Goal: Register for event/course

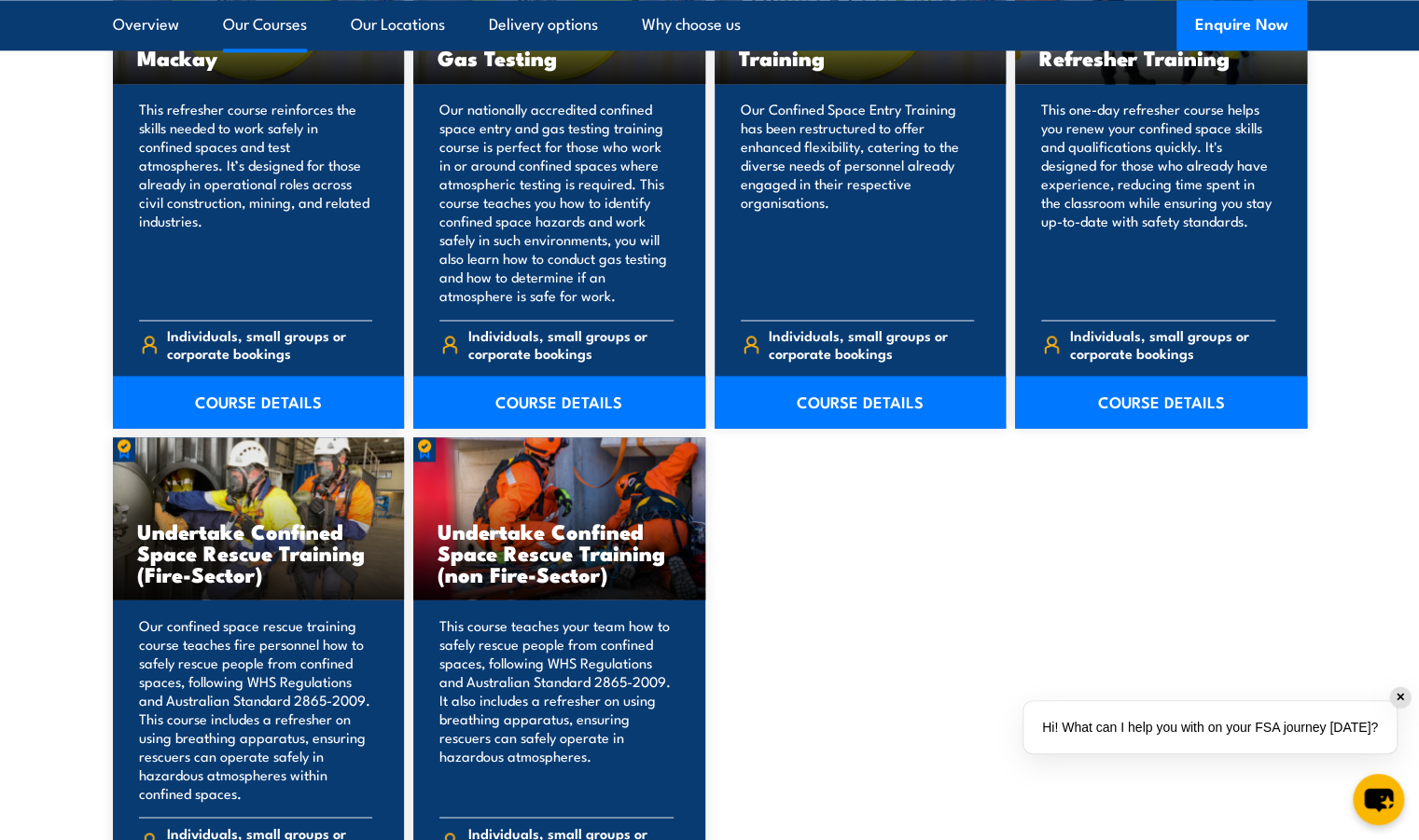
scroll to position [1675, 0]
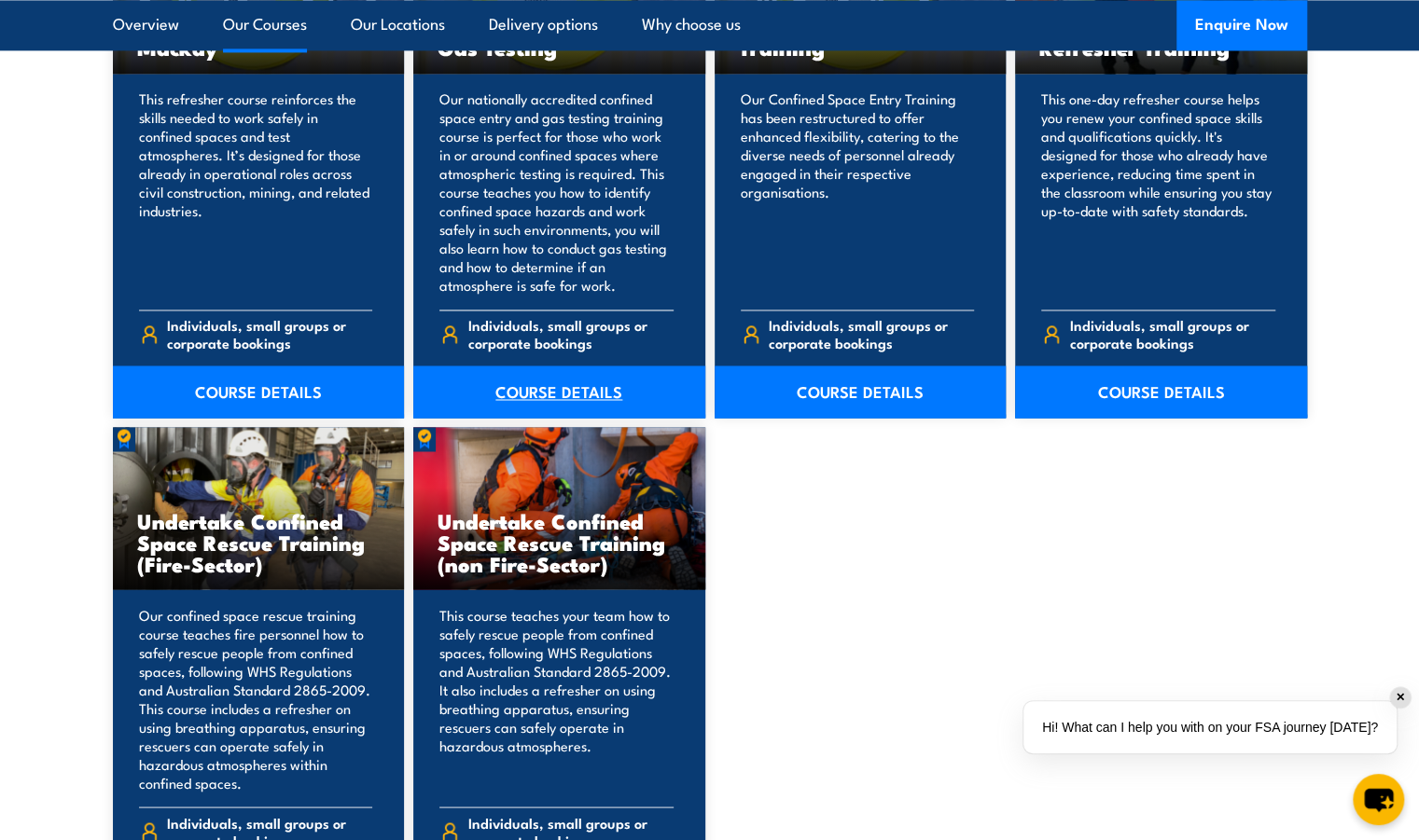
click at [549, 392] on link "COURSE DETAILS" at bounding box center [559, 391] width 292 height 52
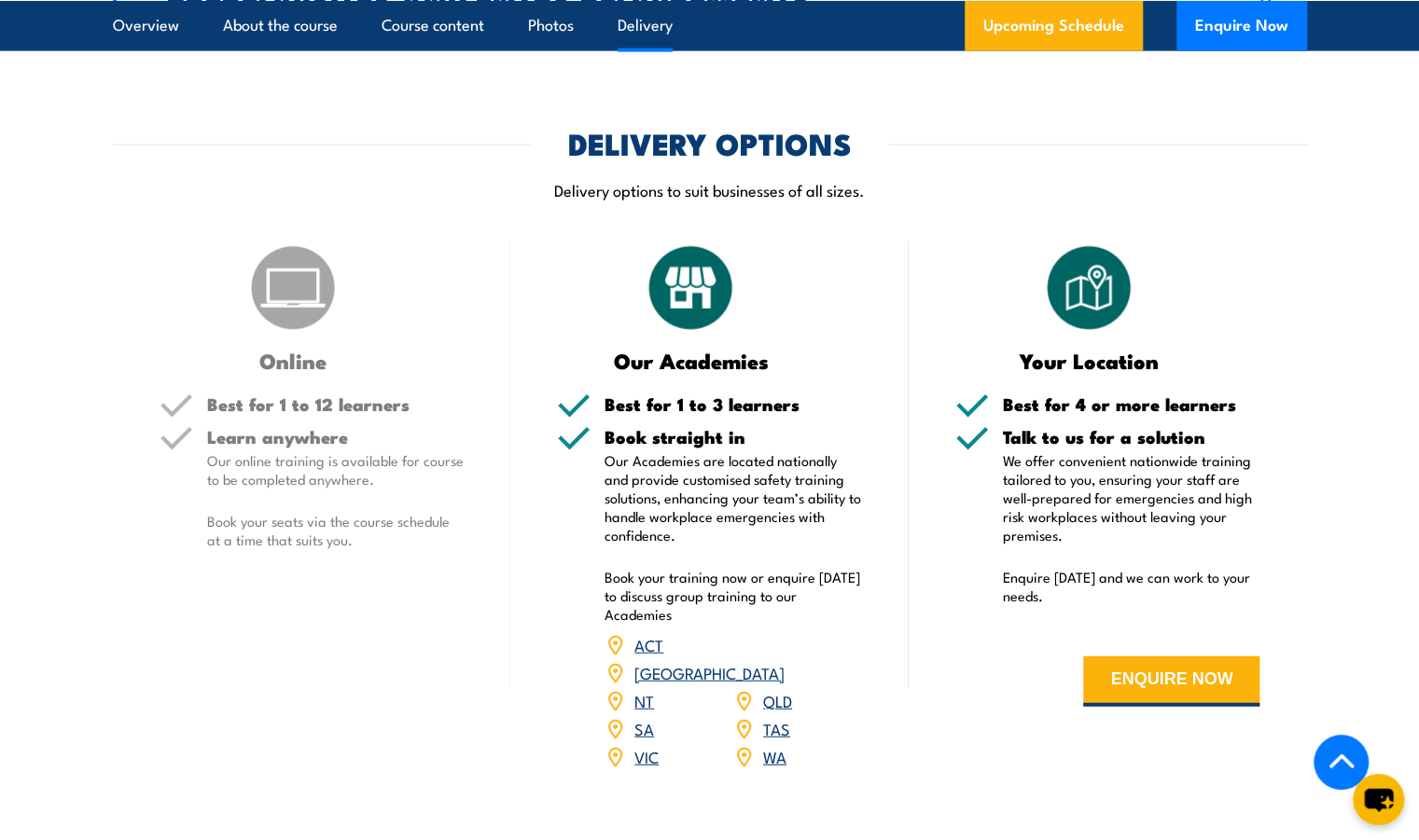
scroll to position [2587, 0]
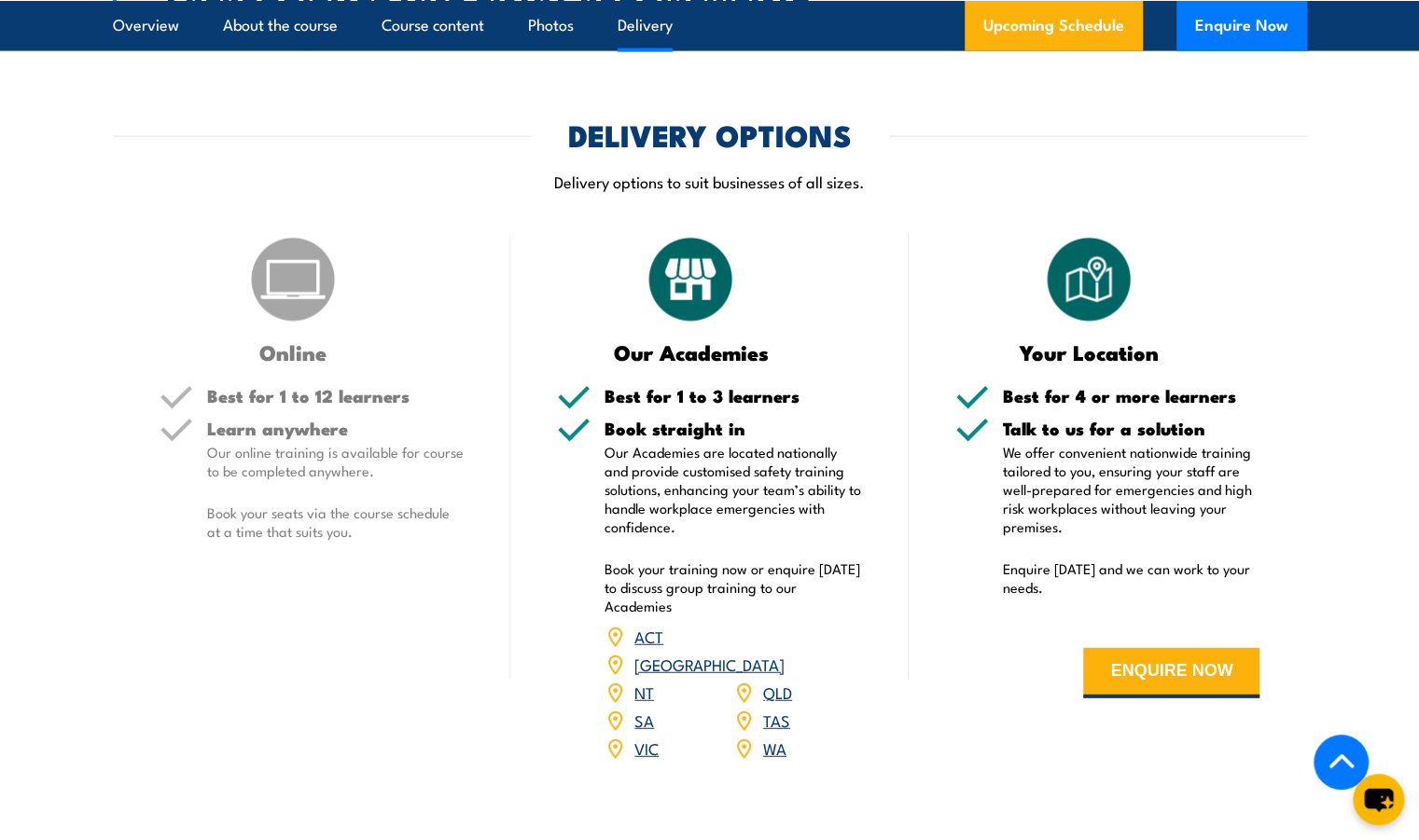
click at [780, 745] on link "WA" at bounding box center [774, 748] width 23 height 22
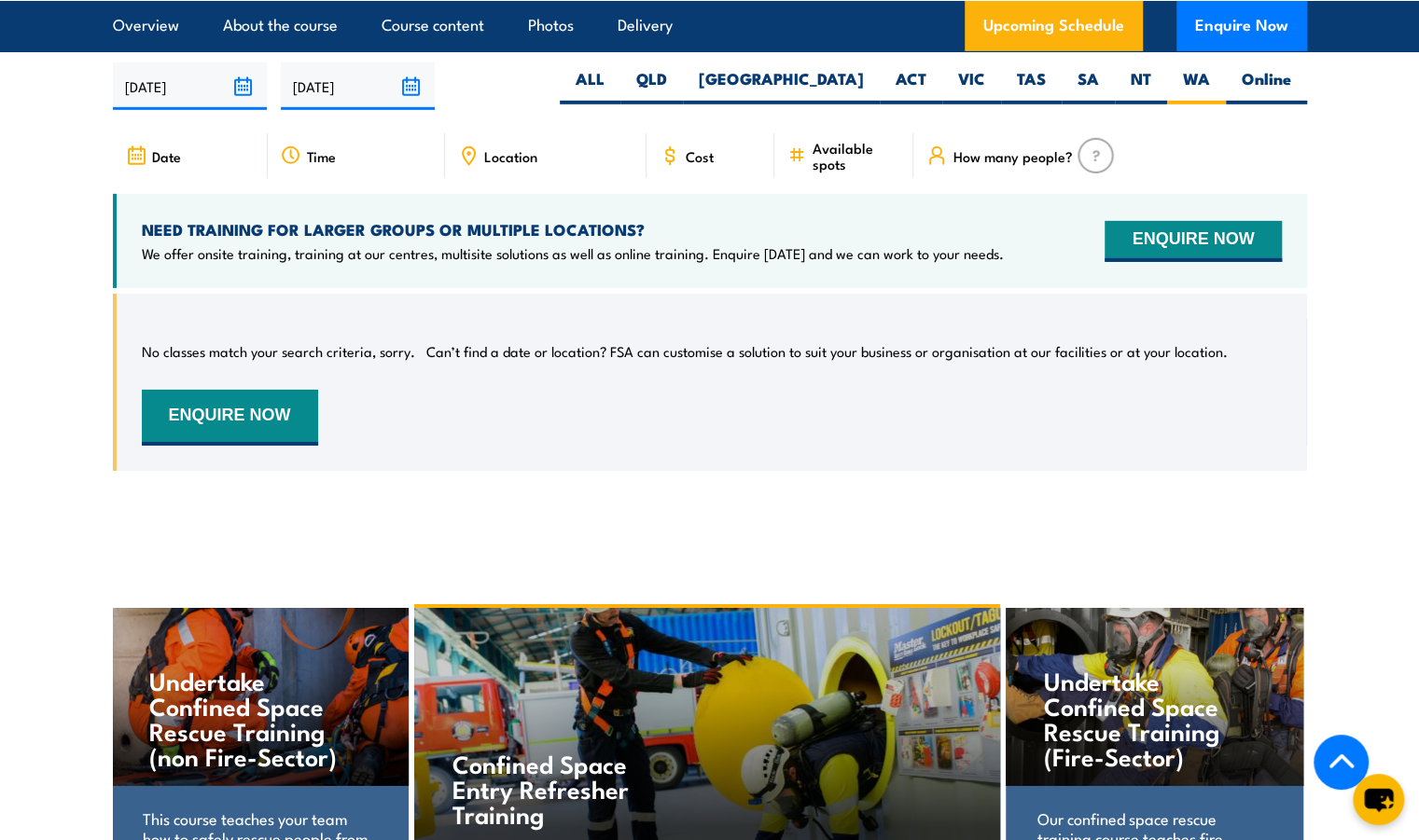
click at [703, 150] on span "Cost" at bounding box center [700, 157] width 28 height 16
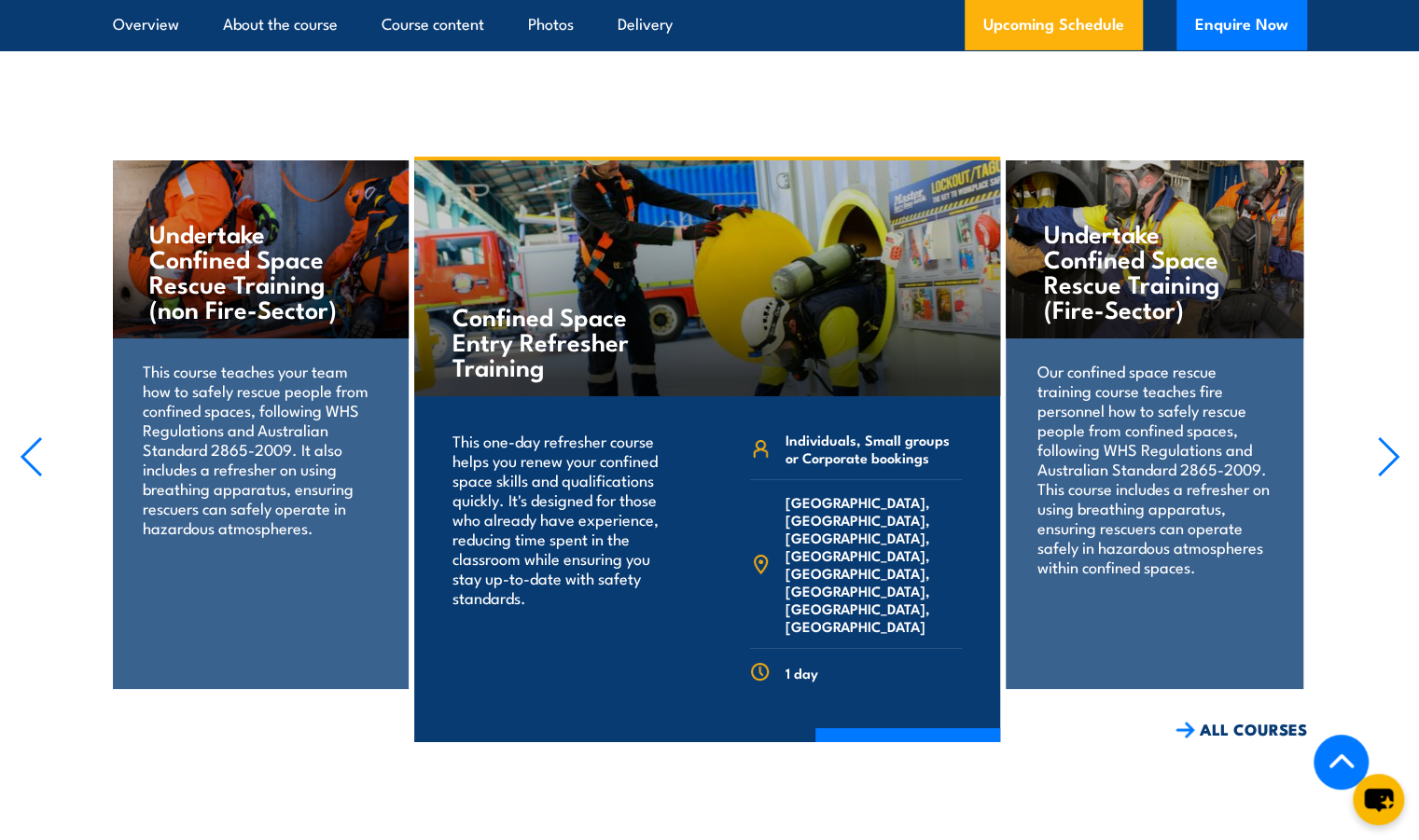
scroll to position [3872, 0]
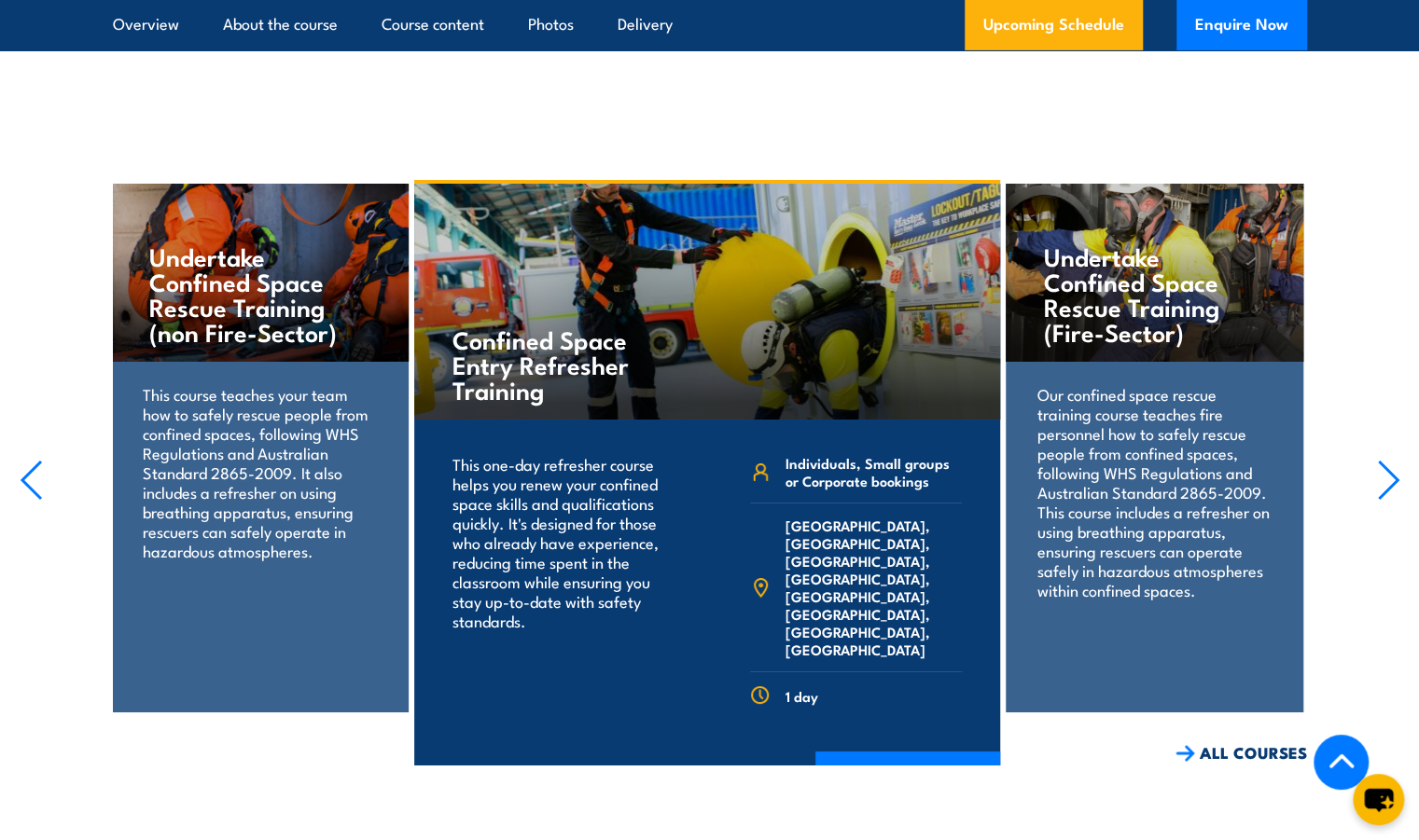
click at [1377, 469] on icon "button" at bounding box center [1388, 480] width 23 height 41
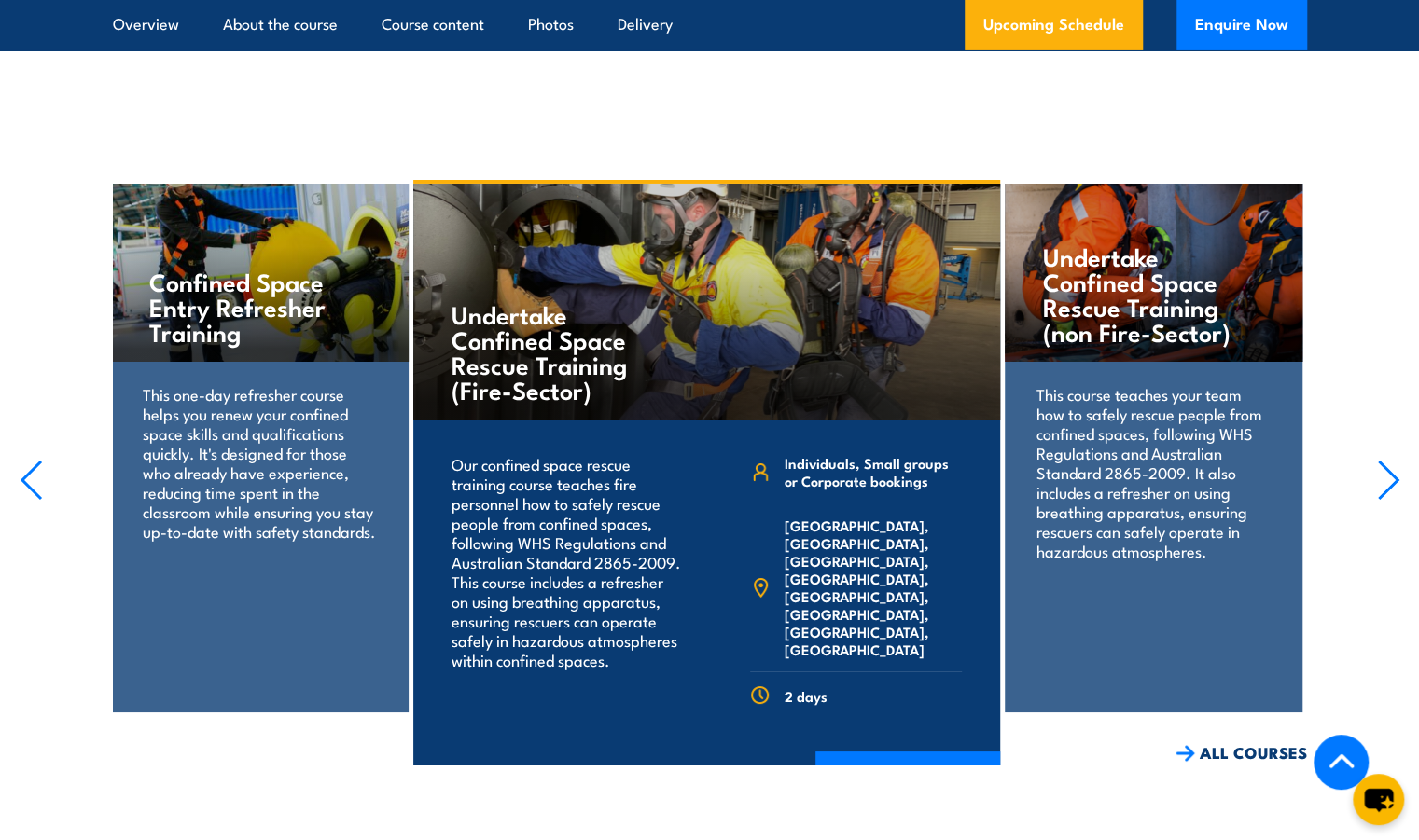
click at [1377, 469] on icon "button" at bounding box center [1388, 480] width 23 height 41
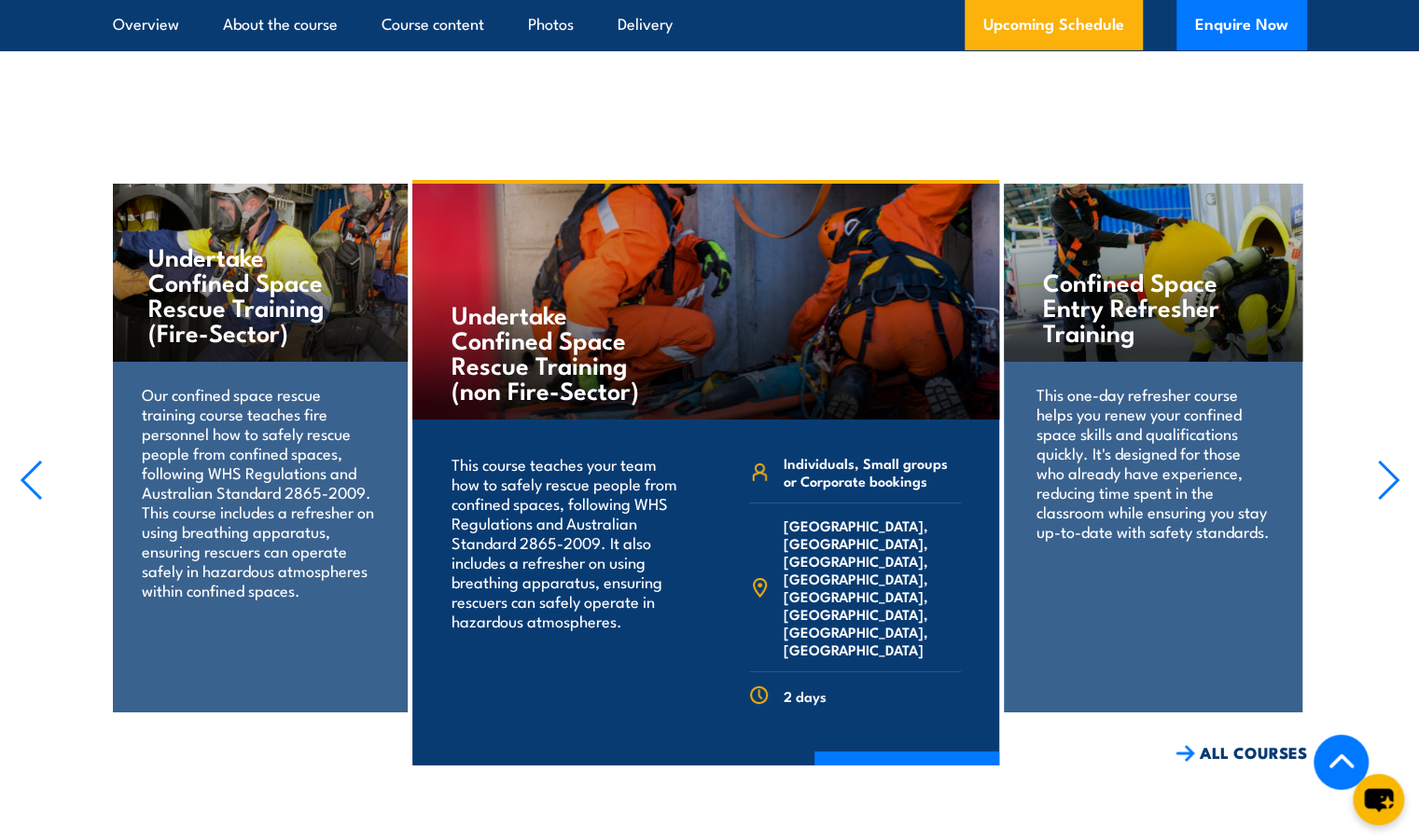
click at [1377, 469] on icon "button" at bounding box center [1388, 480] width 23 height 41
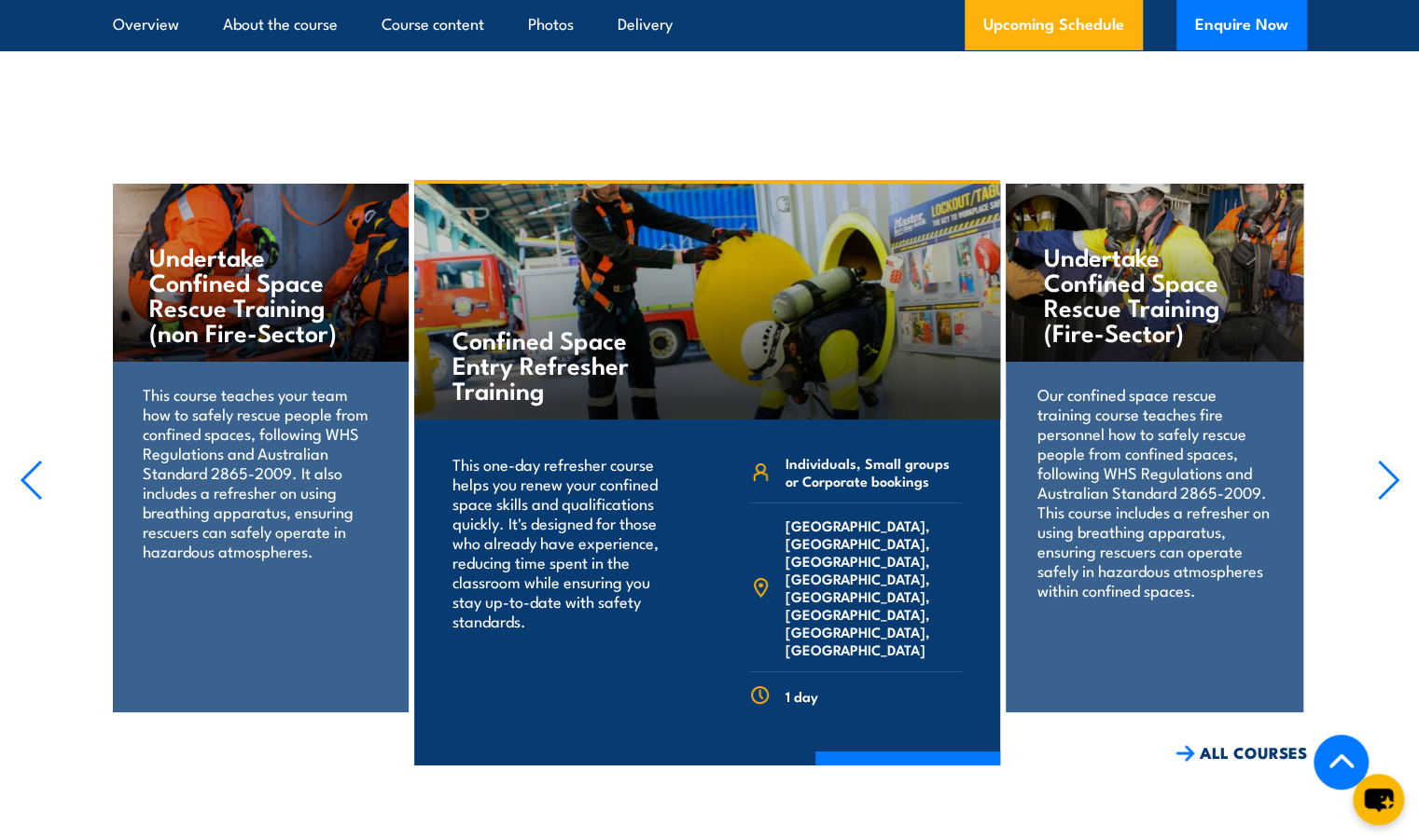
click at [1377, 469] on icon "button" at bounding box center [1388, 480] width 23 height 41
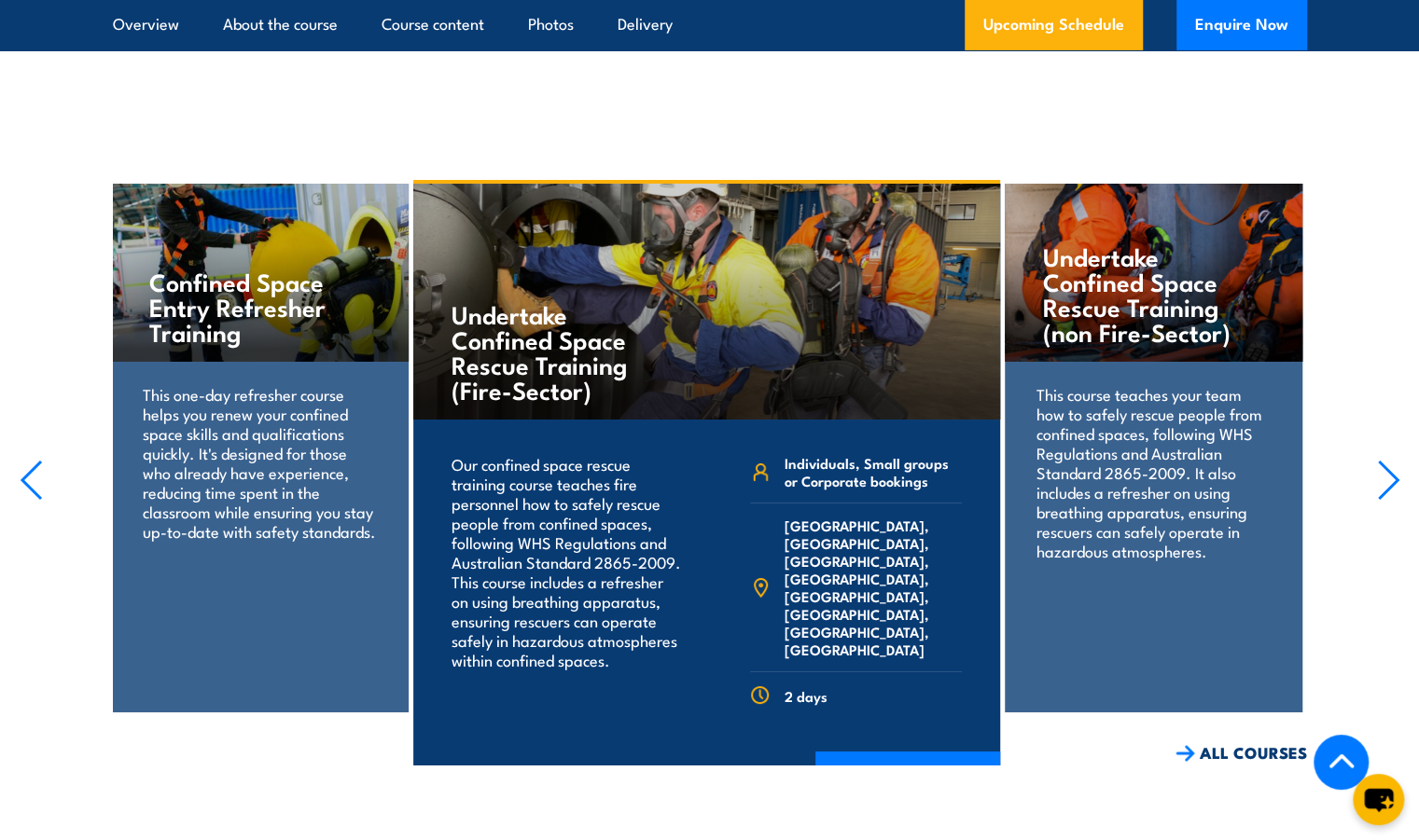
click at [1377, 469] on icon "button" at bounding box center [1388, 480] width 23 height 41
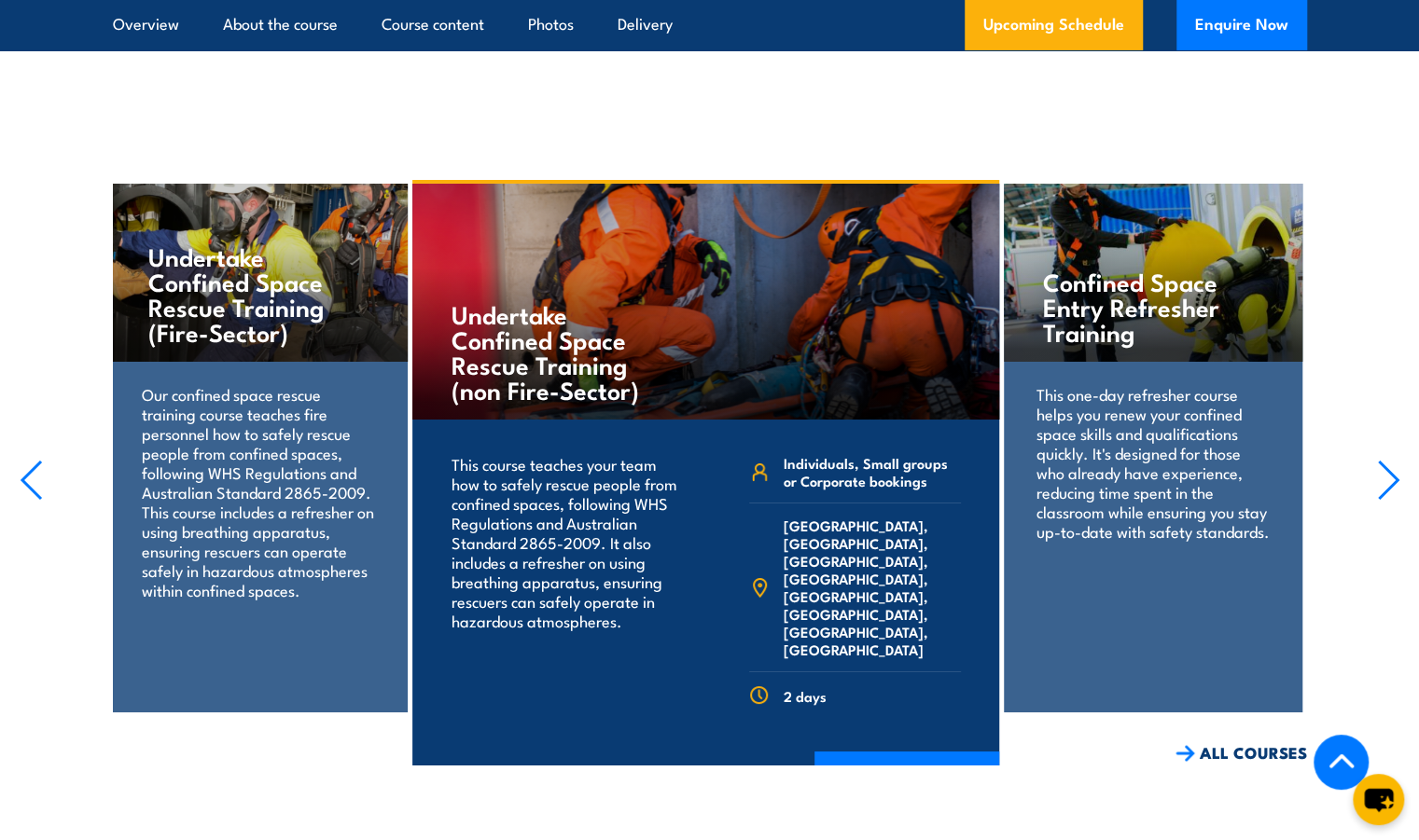
click at [1377, 469] on icon "button" at bounding box center [1388, 480] width 23 height 41
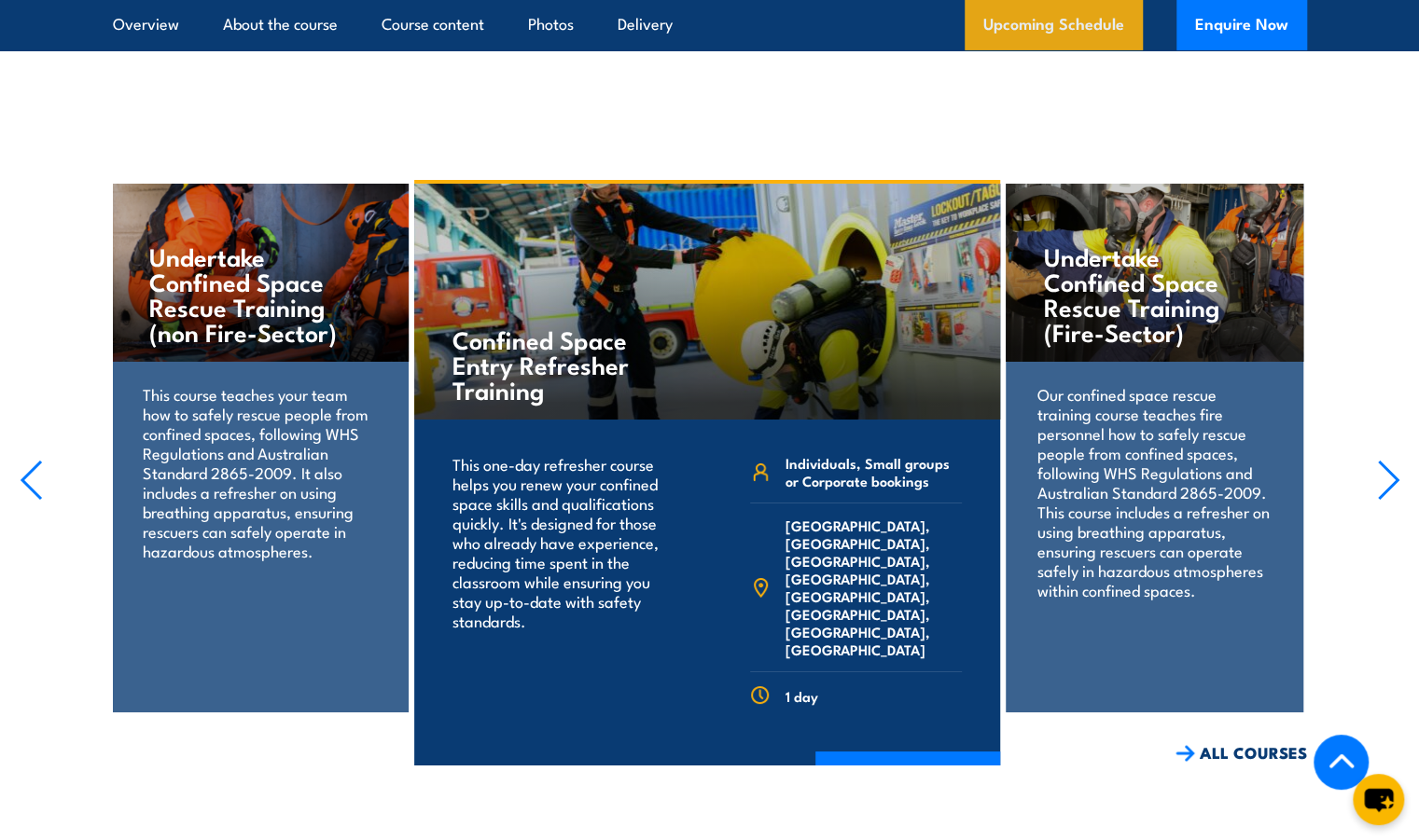
click at [1000, 27] on link "Upcoming Schedule" at bounding box center [1054, 25] width 179 height 50
